Goal: Task Accomplishment & Management: Manage account settings

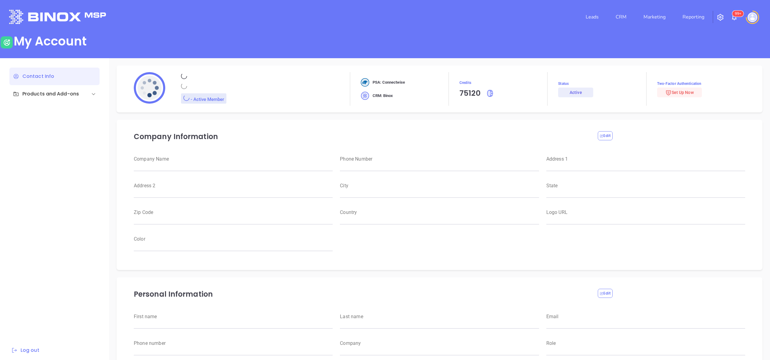
type input "Motiva Networks"
type input "(646) 374-1820"
type input "1100 Franklin Avenue"
type input "Garden City"
type input "New York"
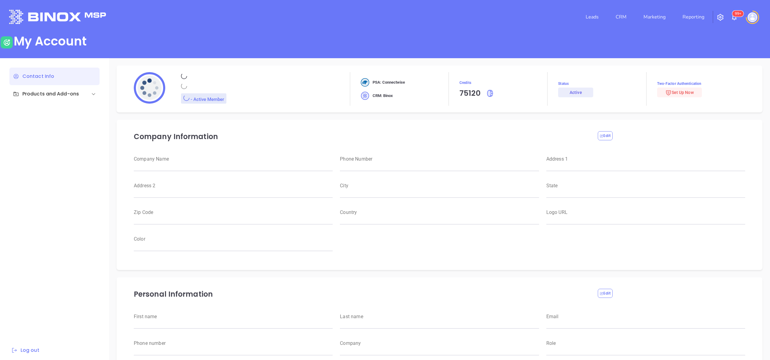
type input "11530"
type input "USA"
type input "https://motiva.net/wp-content/uploads/2024/02/Motiva-Networks-High-DPI.png"
type input "#007aff"
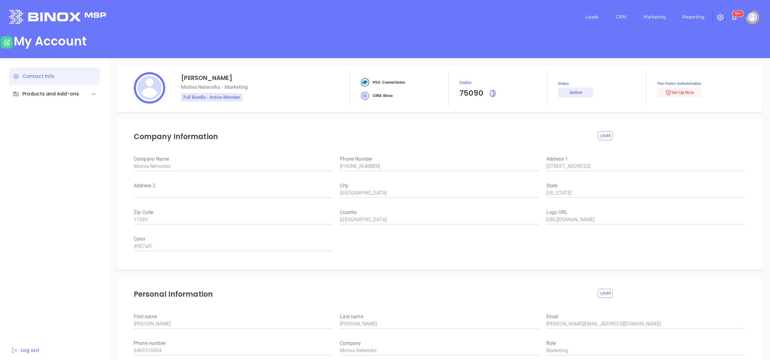
type input "[PERSON_NAME]"
type input "anabell@motiva.net"
type input "6465510554"
type input "Motiva Networks"
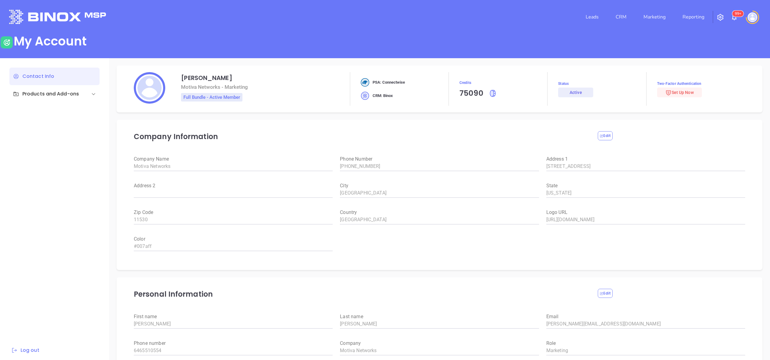
type input "Marketing"
click at [698, 16] on link "Reporting" at bounding box center [693, 17] width 27 height 12
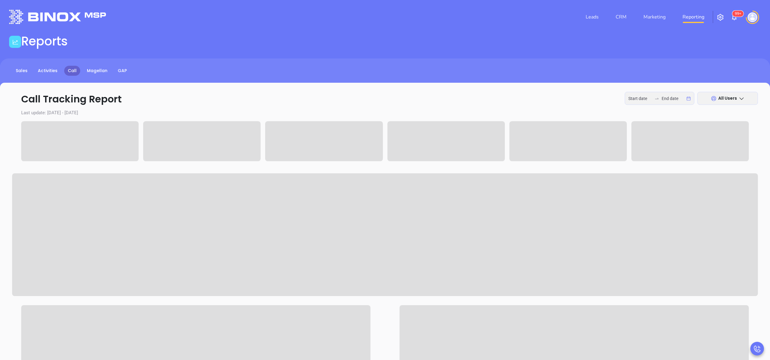
type input "2025-09-29"
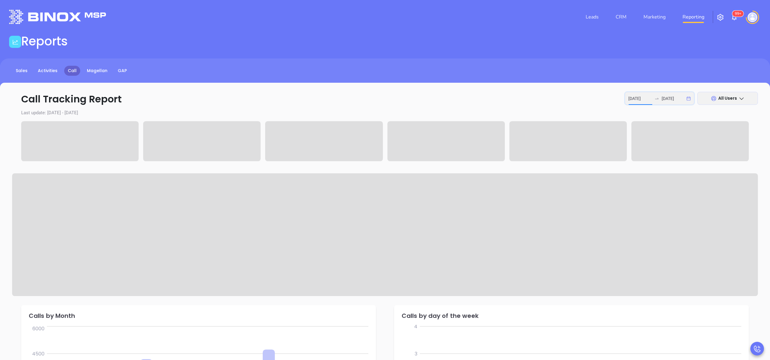
click at [639, 95] on input "2025-09-29" at bounding box center [641, 98] width 24 height 7
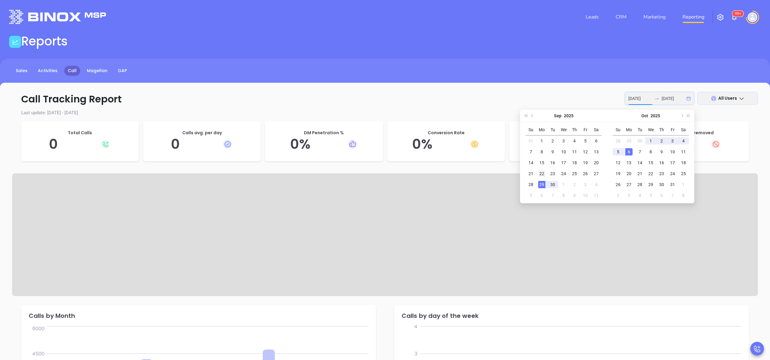
type input "2025-09-22"
click at [538, 173] on div "22" at bounding box center [541, 173] width 7 height 7
type input "2025-09-26"
click at [588, 172] on div "26" at bounding box center [585, 173] width 7 height 7
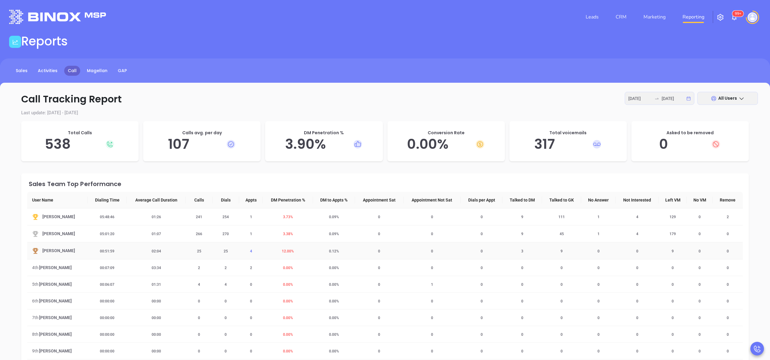
click at [251, 253] on span "4" at bounding box center [250, 251] width 9 height 4
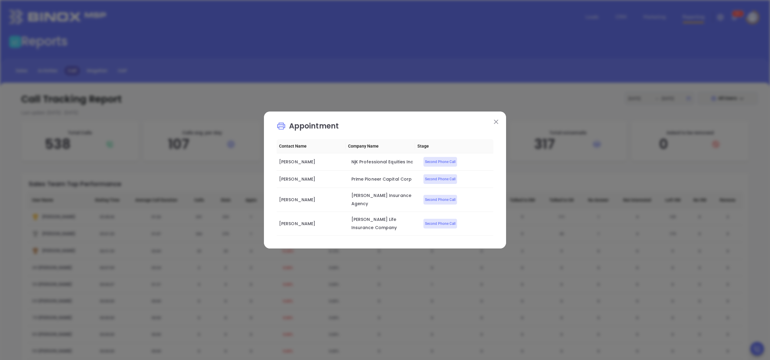
drag, startPoint x: 500, startPoint y: 124, endPoint x: 488, endPoint y: 123, distance: 11.9
click at [488, 123] on div "Appointment Contact Name Company Name Stage Neal Khoorchand NjK Professional Eq…" at bounding box center [385, 179] width 242 height 137
click at [495, 124] on img at bounding box center [496, 122] width 4 height 4
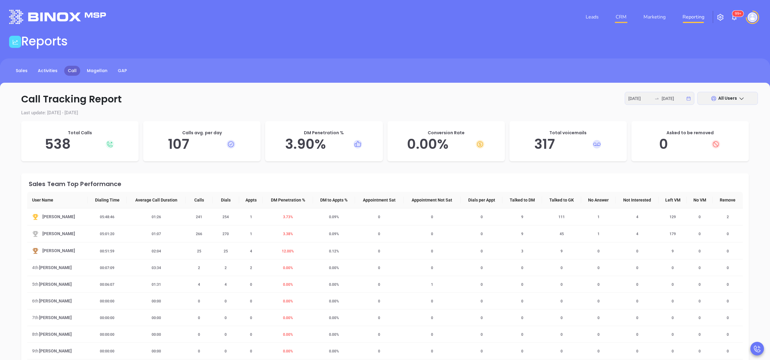
click at [628, 20] on link "CRM" at bounding box center [621, 17] width 16 height 12
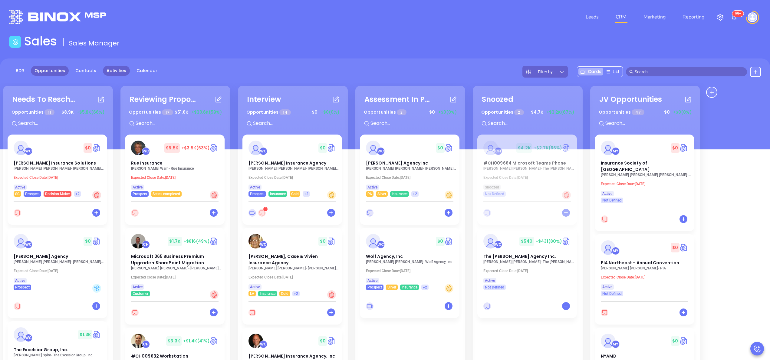
click at [117, 67] on link "Activities" at bounding box center [116, 71] width 27 height 10
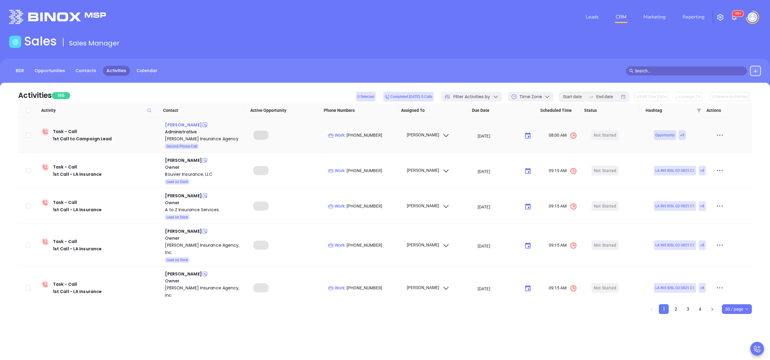
click at [180, 124] on div "Andrea Guillory" at bounding box center [183, 124] width 37 height 7
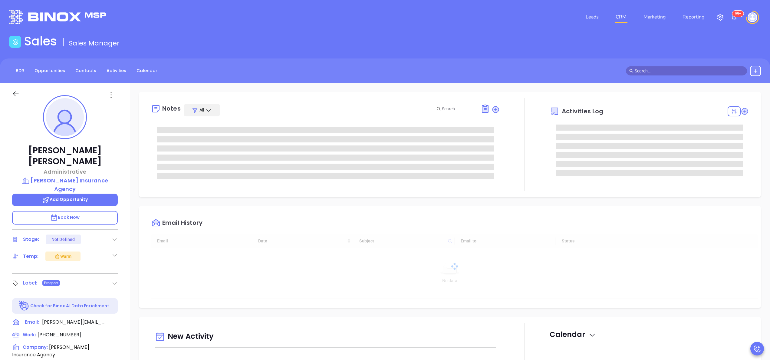
type input "[DATE]"
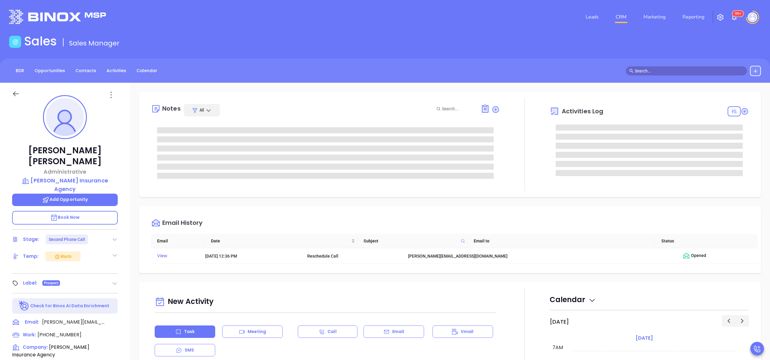
type input "[PERSON_NAME]"
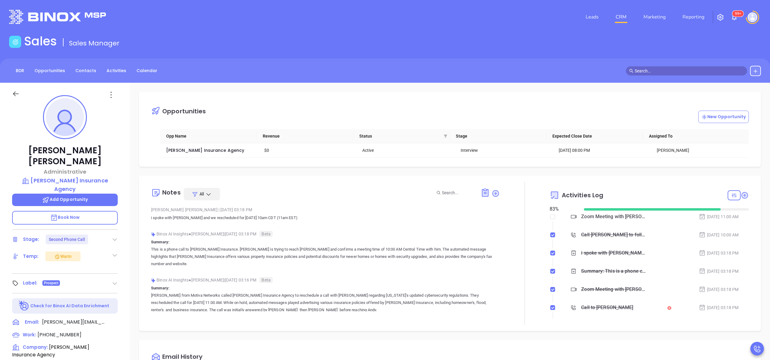
click at [521, 239] on div at bounding box center [525, 253] width 50 height 143
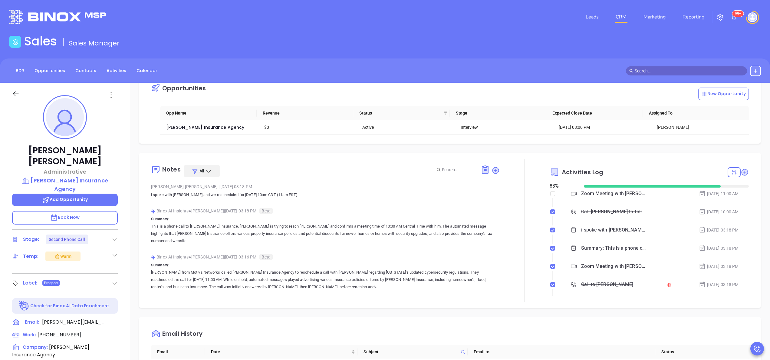
scroll to position [24, 0]
click at [729, 173] on div at bounding box center [734, 171] width 13 height 10
click at [708, 272] on div "Pending" at bounding box center [708, 277] width 43 height 12
checkbox input "false"
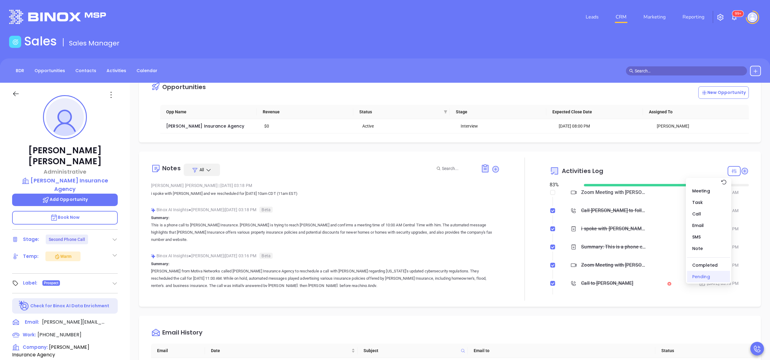
checkbox input "false"
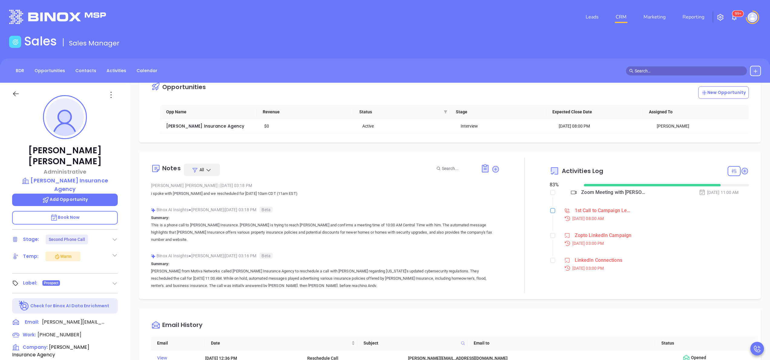
click at [550, 211] on input "checkbox" at bounding box center [552, 210] width 5 height 5
checkbox input "false"
click at [550, 255] on div "Activities Log 91 % Zoom Meeting with Walter Oct 1, 2025 | 11:00 AM LinkedIn Co…" at bounding box center [649, 224] width 199 height 135
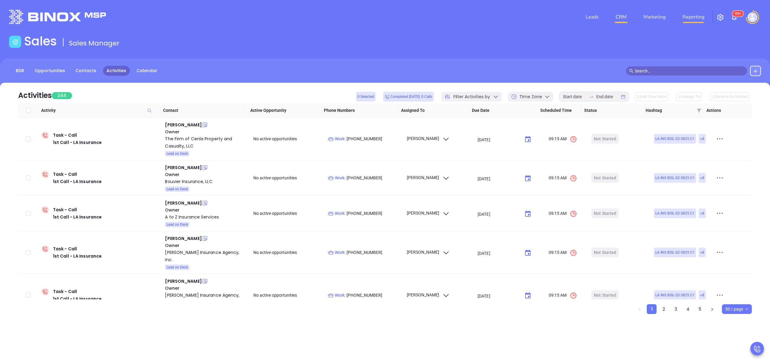
click at [693, 18] on link "Reporting" at bounding box center [693, 17] width 27 height 12
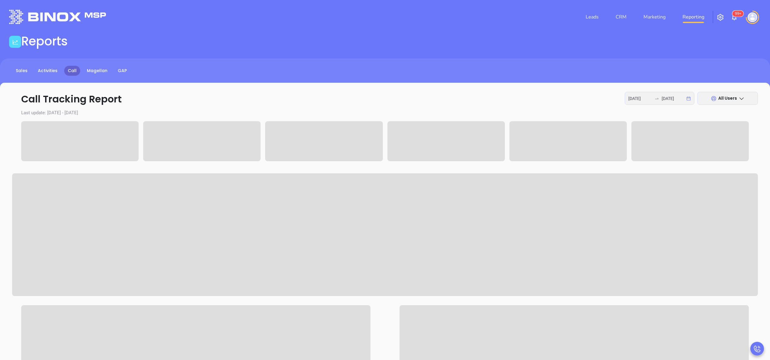
type input "2025-09-29"
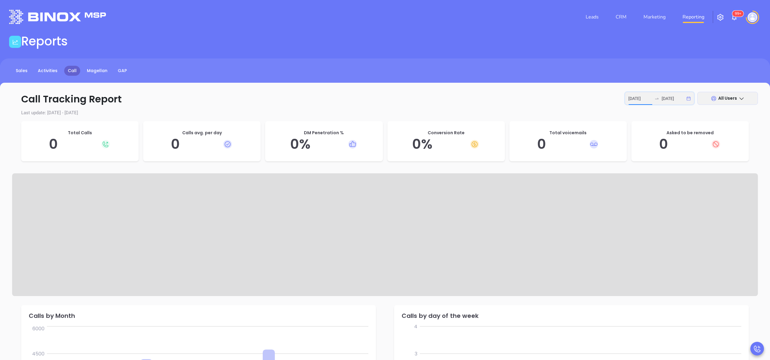
click at [642, 95] on input "2025-09-29" at bounding box center [641, 98] width 24 height 7
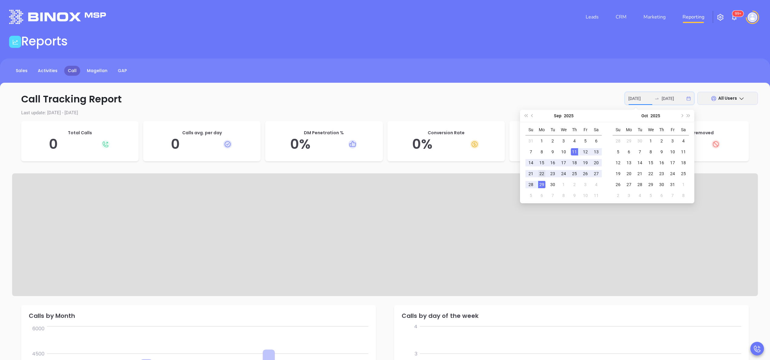
type input "2025-09-22"
click at [540, 175] on div "22" at bounding box center [541, 173] width 7 height 7
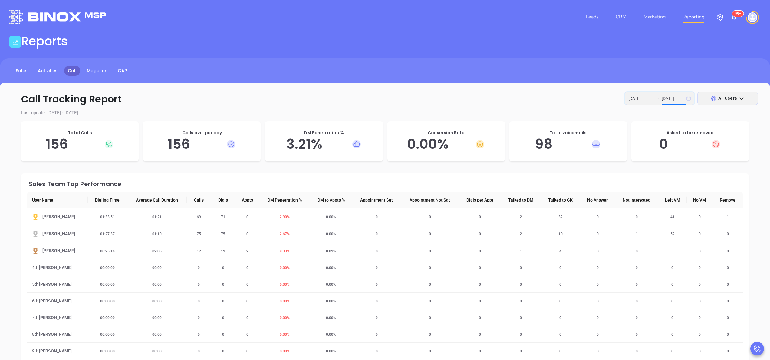
click at [674, 96] on input "2025-09-22" at bounding box center [674, 98] width 24 height 7
type input "2025-09-26"
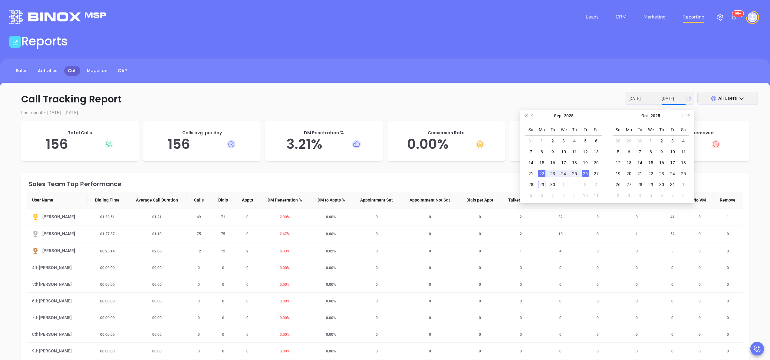
click at [587, 173] on div "26" at bounding box center [585, 173] width 7 height 7
type input "2025-09-22"
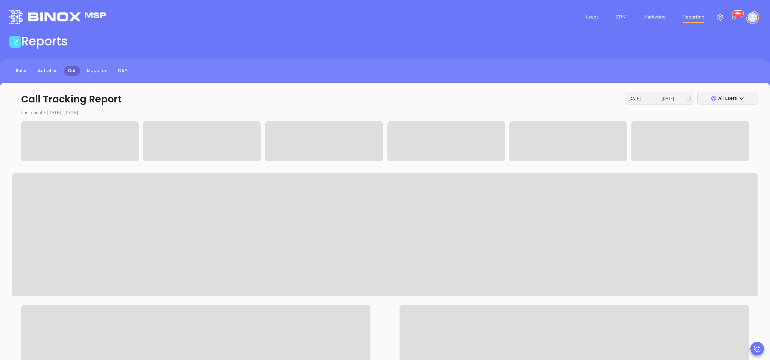
click at [500, 90] on div "Call Tracking Report 2025-09-22 2025-09-26 All Users Last update: 2025-09-22 - …" at bounding box center [385, 332] width 770 height 498
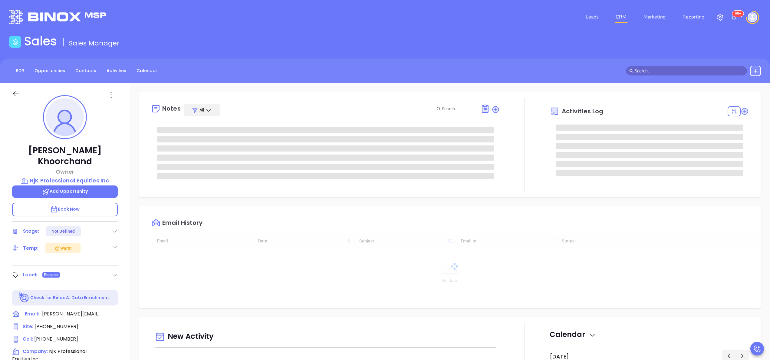
type input "[DATE]"
type input "[PERSON_NAME]"
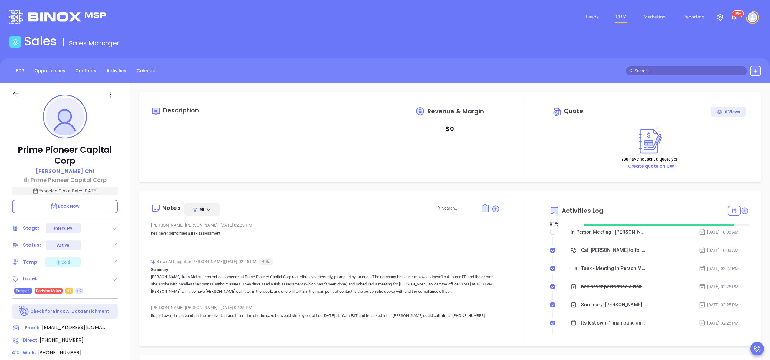
type input "[DATE]"
type input "[PERSON_NAME]"
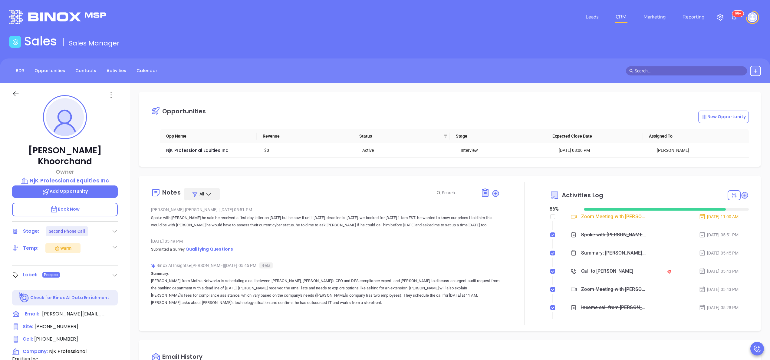
scroll to position [123, 0]
click at [115, 70] on link "Activities" at bounding box center [116, 71] width 27 height 10
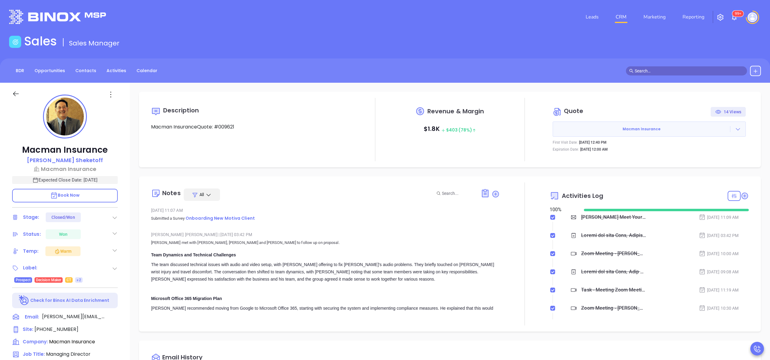
type input "[PERSON_NAME]"
click at [127, 311] on div "Macman Insurance [PERSON_NAME] Macman Insurance Expected Close Date: [DATE] Boo…" at bounding box center [65, 308] width 130 height 450
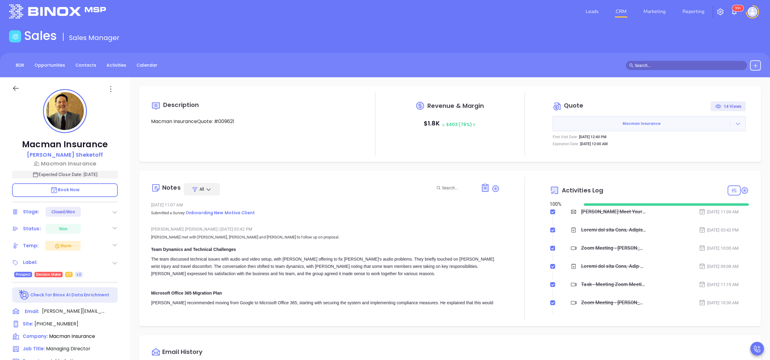
scroll to position [0, 0]
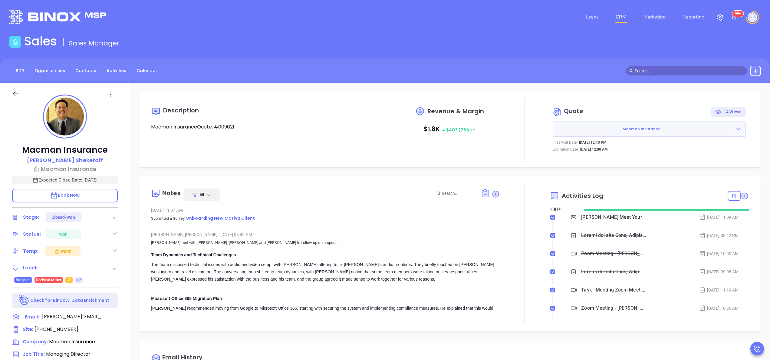
click at [729, 125] on button "Macman Insurance" at bounding box center [649, 128] width 193 height 15
click at [729, 134] on button "Macman Insurance" at bounding box center [649, 128] width 193 height 15
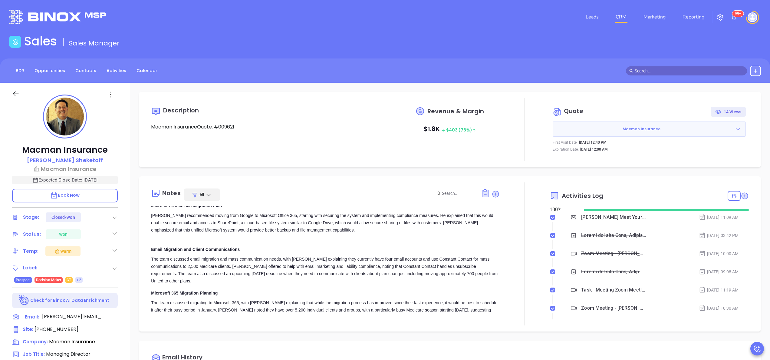
click at [735, 126] on div at bounding box center [738, 129] width 15 height 6
click at [686, 158] on link "View Order [PERSON_NAME]" at bounding box center [700, 157] width 62 height 6
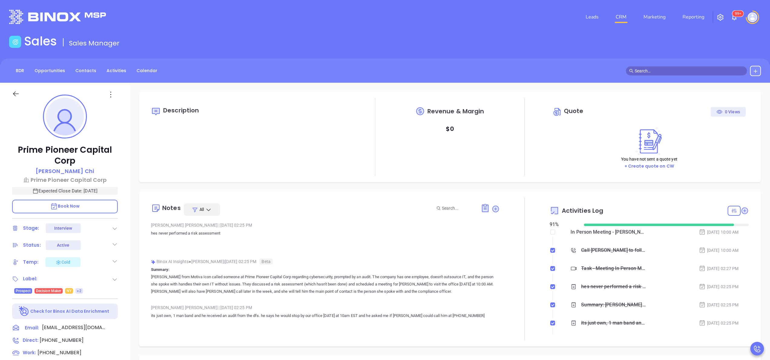
scroll to position [123, 0]
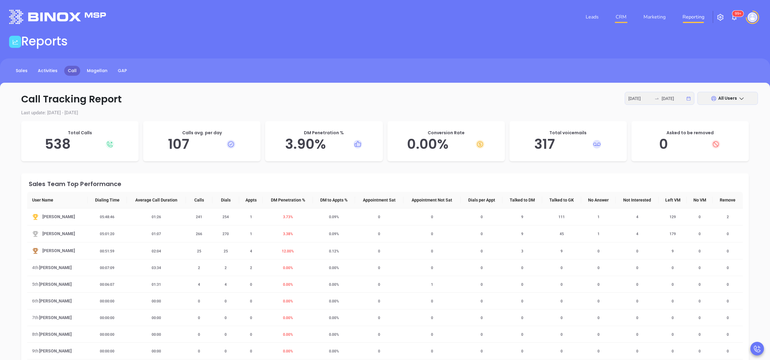
click at [626, 16] on link "CRM" at bounding box center [621, 17] width 16 height 12
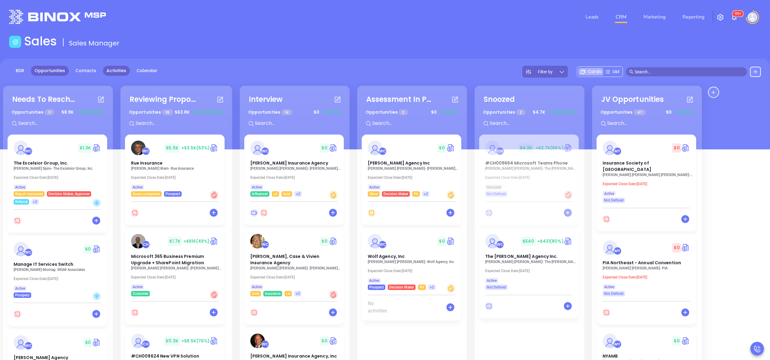
click at [115, 67] on link "Activities" at bounding box center [116, 71] width 27 height 10
